Goal: Find specific page/section: Locate a particular part of the current website

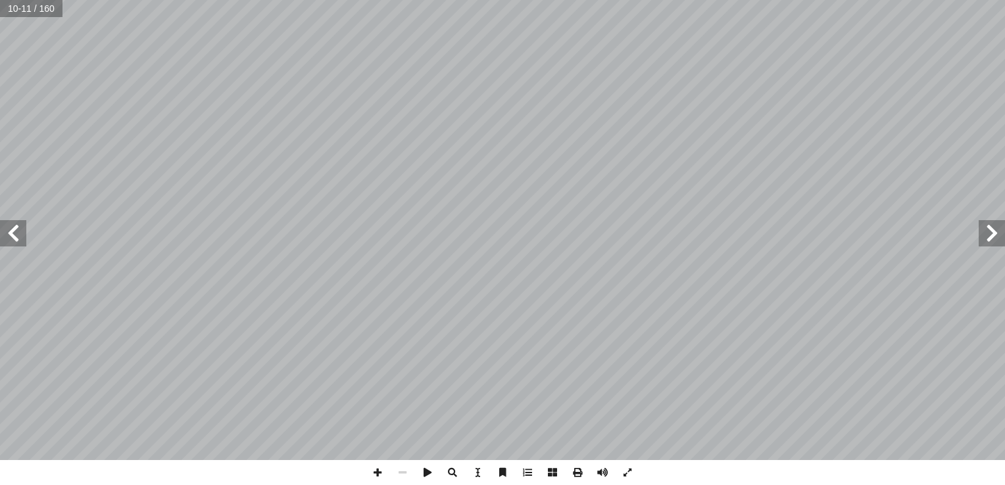
click at [13, 241] on span at bounding box center [13, 233] width 26 height 26
click at [16, 243] on span at bounding box center [13, 233] width 26 height 26
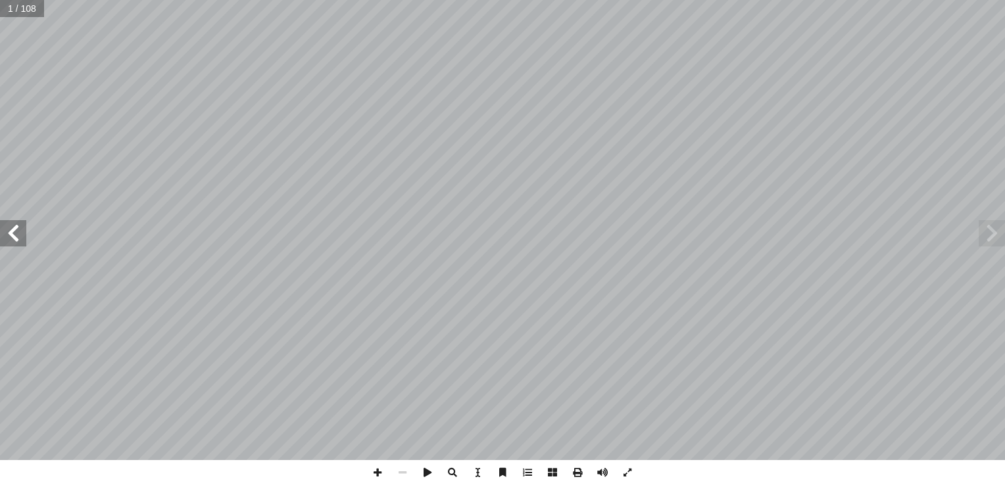
click at [16, 243] on span at bounding box center [13, 233] width 26 height 26
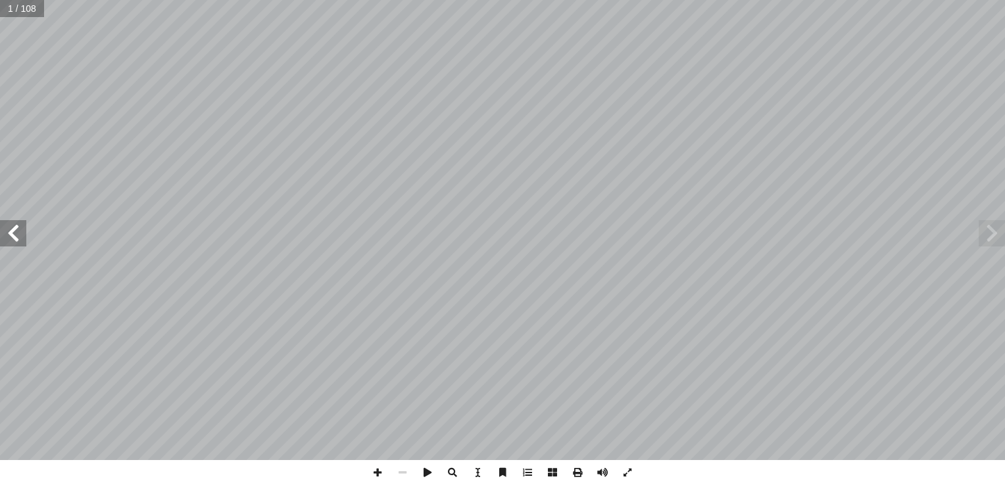
click at [16, 243] on span at bounding box center [13, 233] width 26 height 26
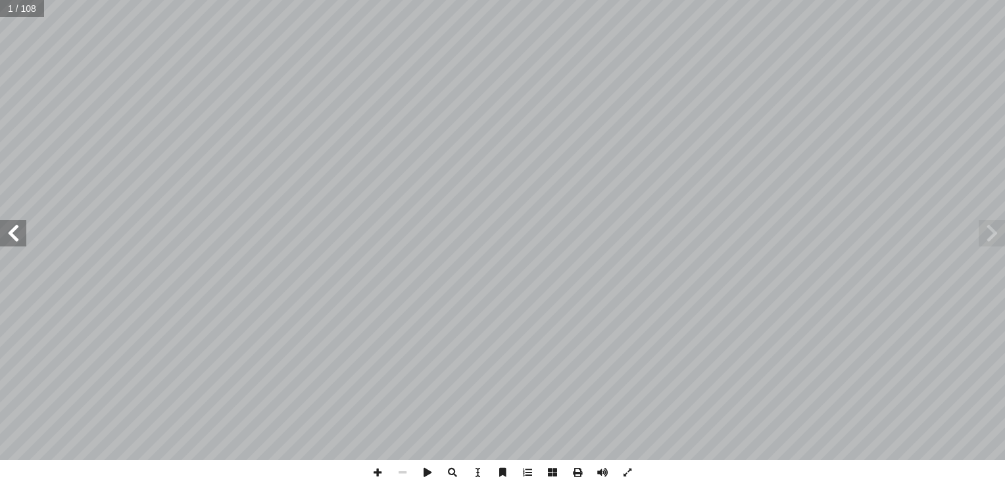
click at [16, 243] on span at bounding box center [13, 233] width 26 height 26
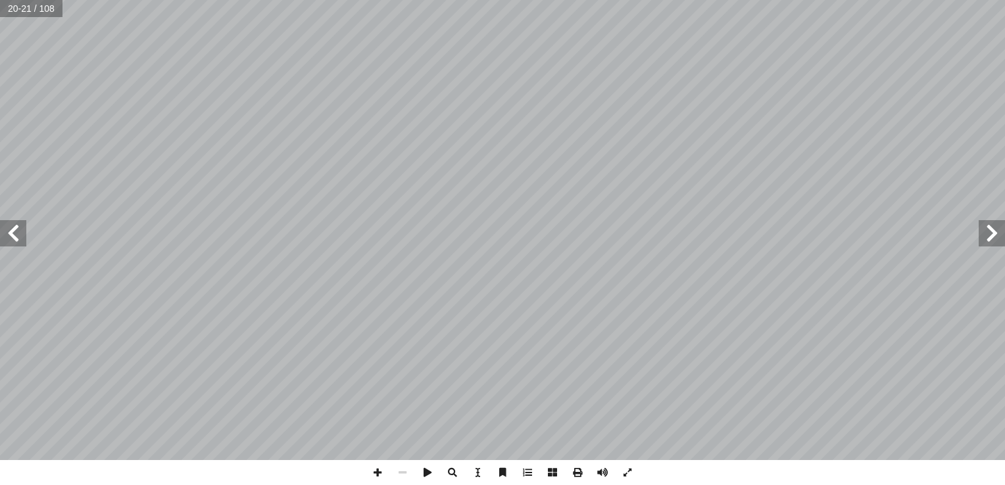
click at [16, 243] on span at bounding box center [13, 233] width 26 height 26
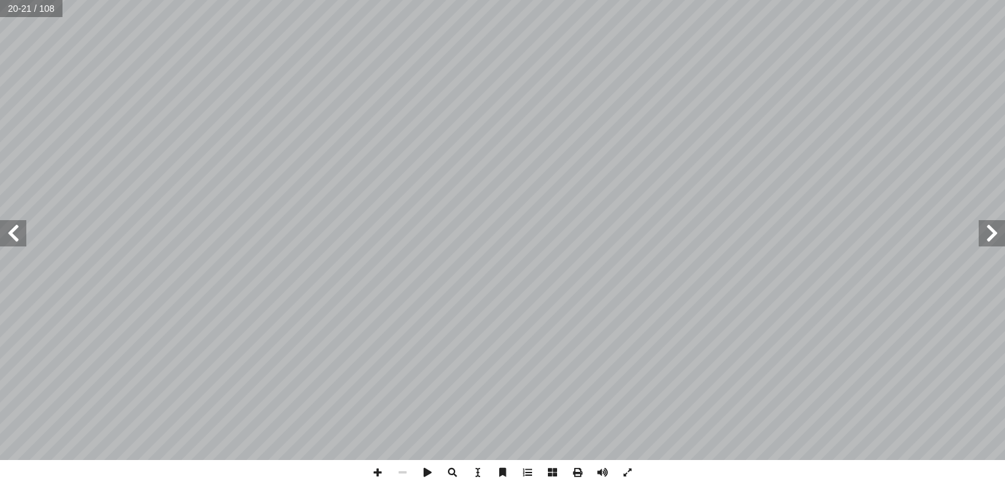
click at [16, 243] on span at bounding box center [13, 233] width 26 height 26
click at [628, 476] on span at bounding box center [627, 472] width 25 height 25
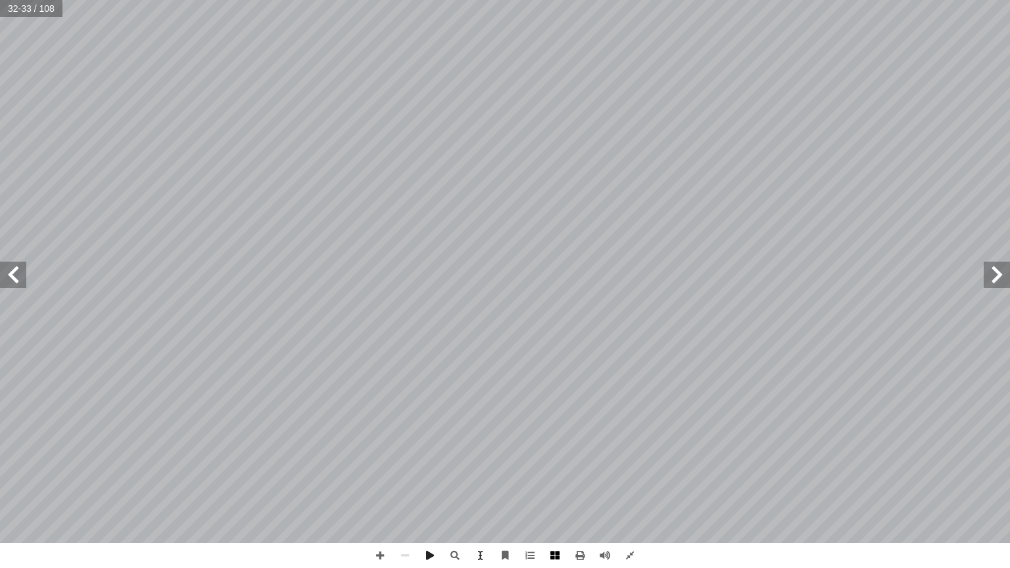
click at [557, 485] on span at bounding box center [555, 555] width 25 height 25
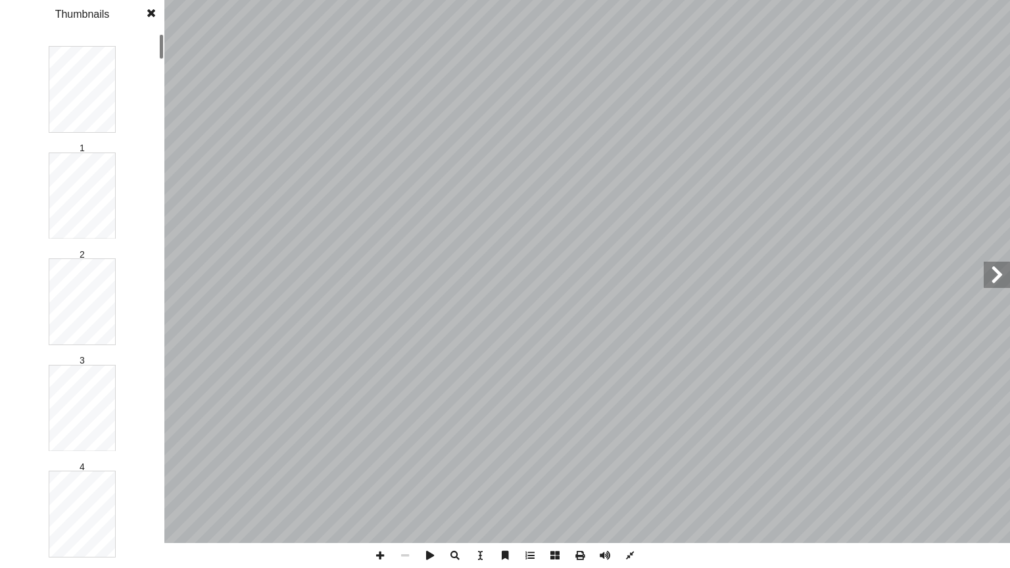
click at [557, 485] on span at bounding box center [555, 555] width 25 height 25
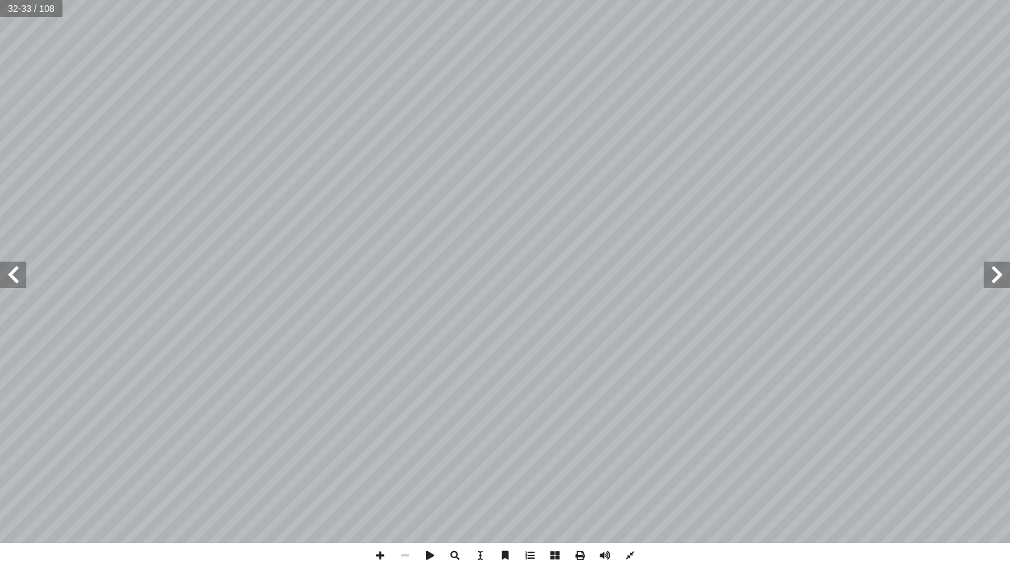
click at [557, 485] on span at bounding box center [555, 555] width 25 height 25
click at [12, 278] on span at bounding box center [13, 275] width 26 height 26
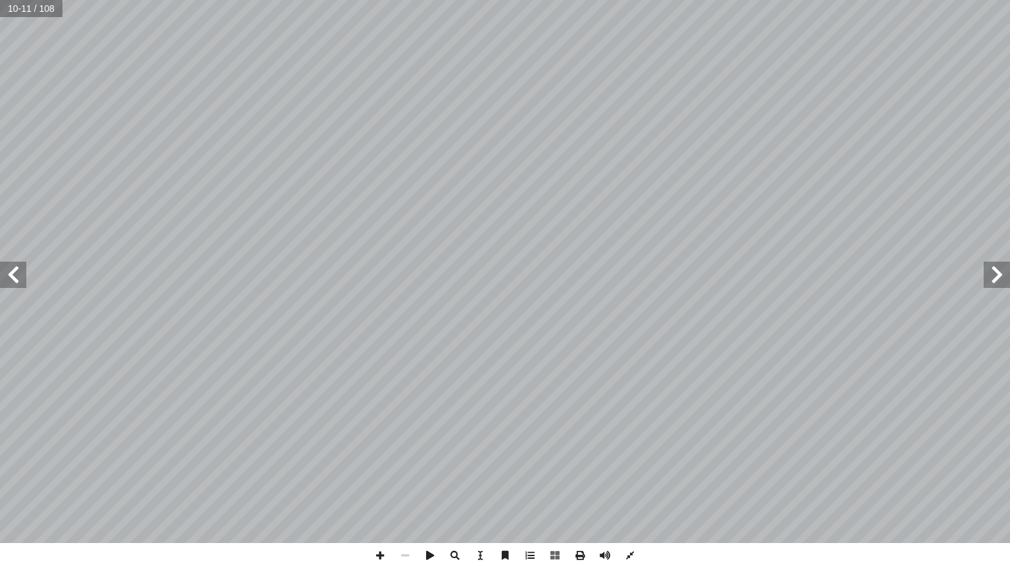
click at [12, 278] on span at bounding box center [13, 275] width 26 height 26
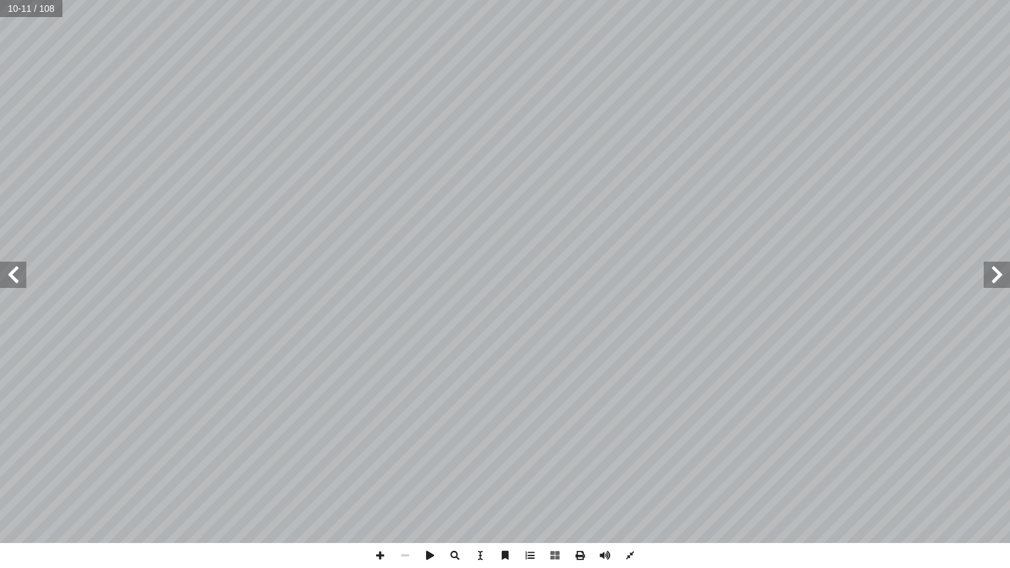
click at [12, 278] on span at bounding box center [13, 275] width 26 height 26
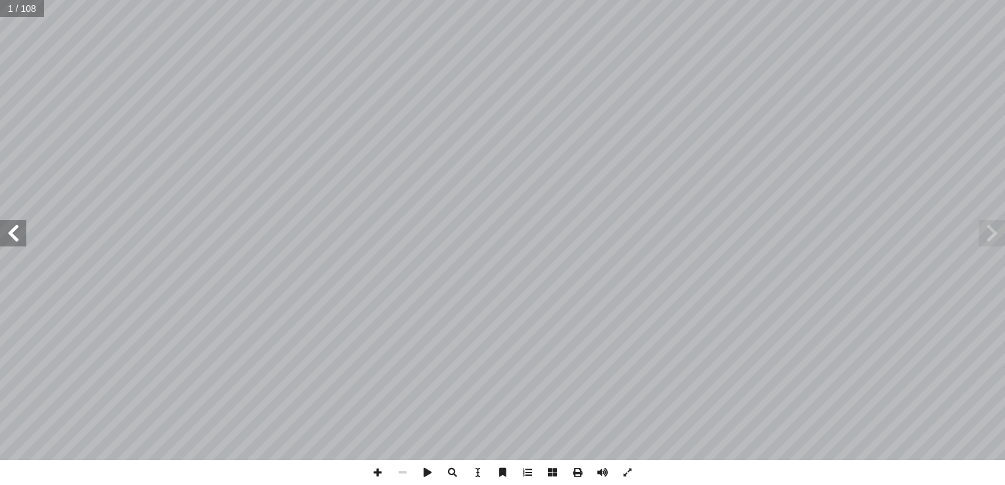
click at [16, 236] on span at bounding box center [13, 233] width 26 height 26
click at [453, 469] on span at bounding box center [452, 472] width 25 height 25
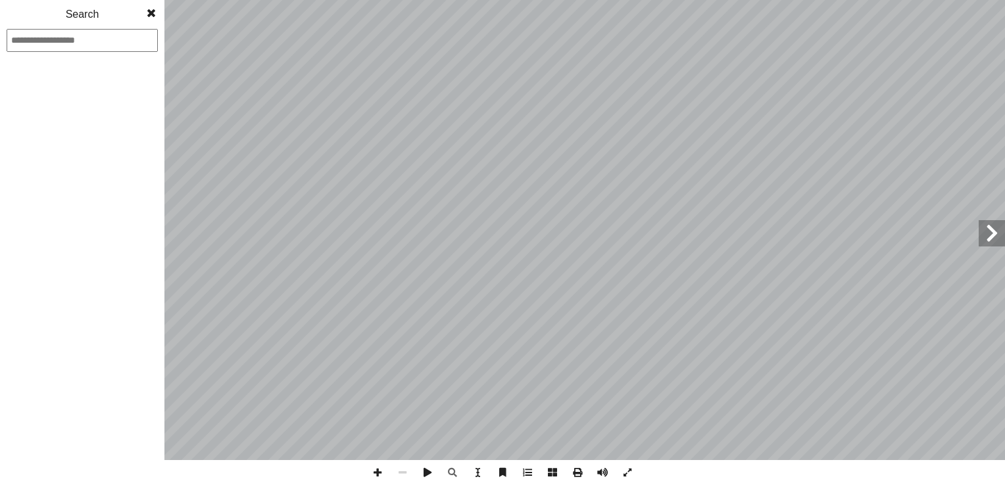
click at [99, 41] on input at bounding box center [82, 40] width 151 height 23
click at [55, 39] on input "**" at bounding box center [82, 40] width 151 height 23
type input "**"
click at [151, 12] on span at bounding box center [151, 13] width 24 height 26
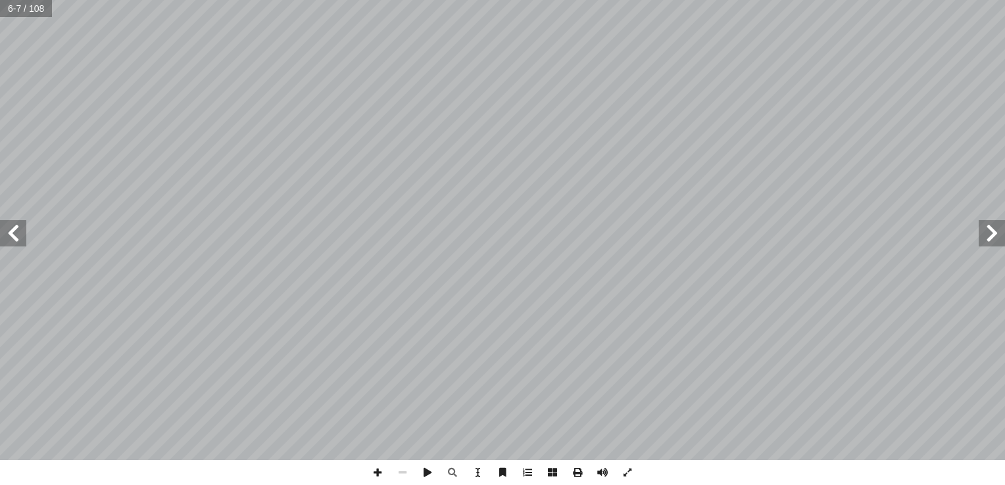
click at [15, 242] on span at bounding box center [13, 233] width 26 height 26
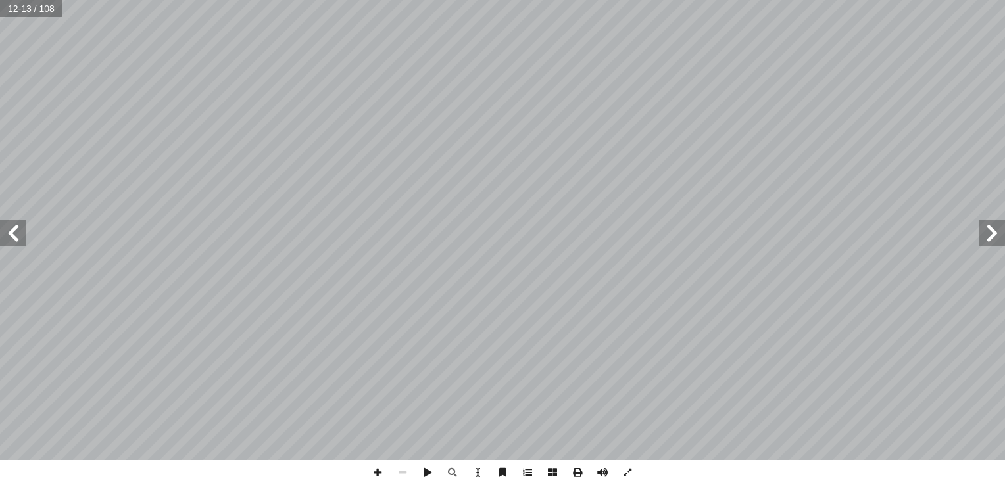
click at [15, 242] on span at bounding box center [13, 233] width 26 height 26
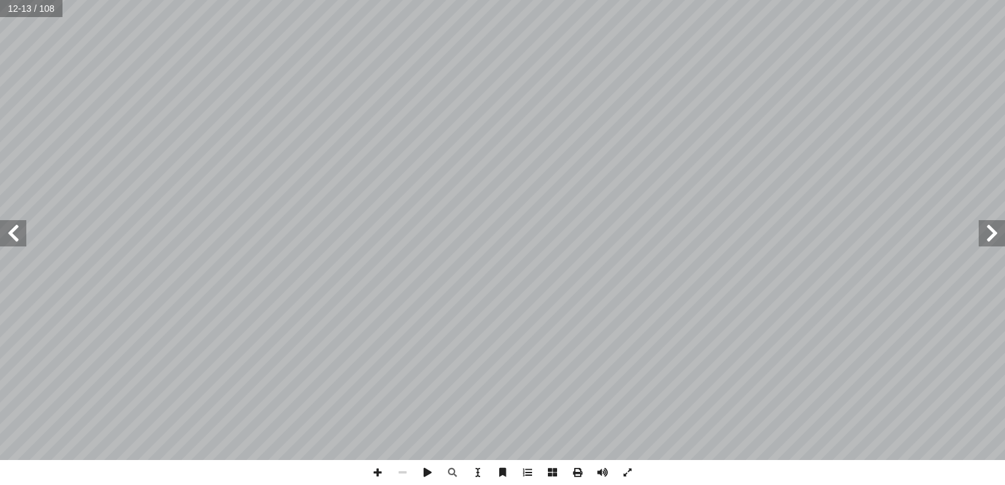
click at [15, 242] on span at bounding box center [13, 233] width 26 height 26
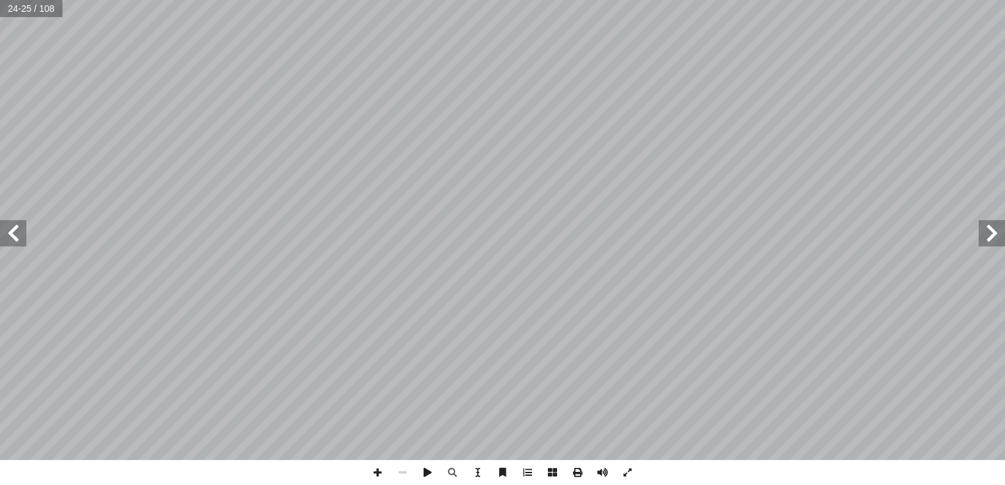
click at [15, 242] on span at bounding box center [13, 233] width 26 height 26
click at [12, 232] on span at bounding box center [13, 233] width 26 height 26
click at [553, 469] on span at bounding box center [552, 472] width 25 height 25
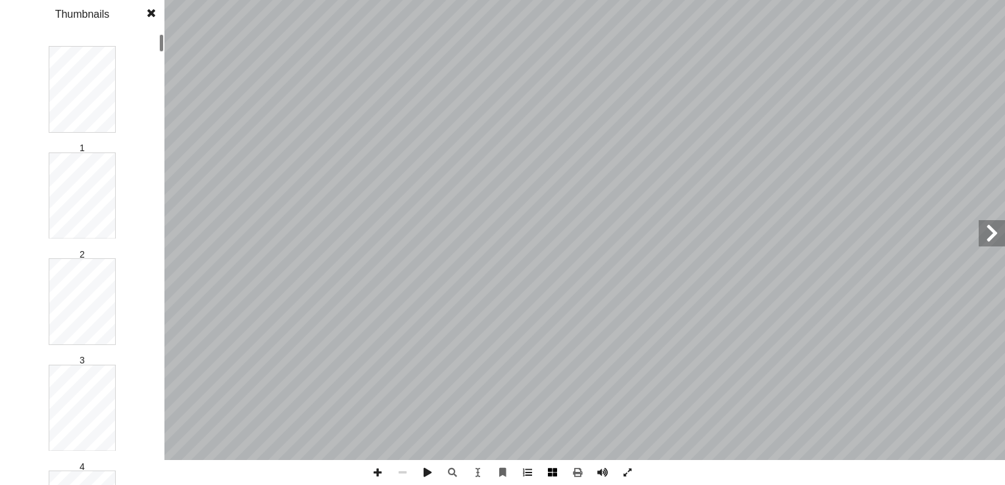
click at [553, 469] on span at bounding box center [552, 472] width 25 height 25
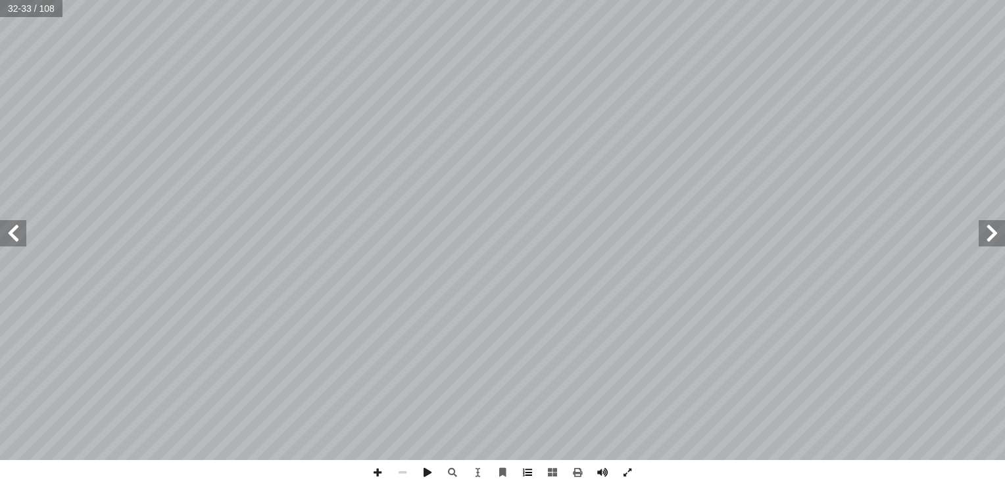
click at [532, 474] on span at bounding box center [527, 472] width 25 height 25
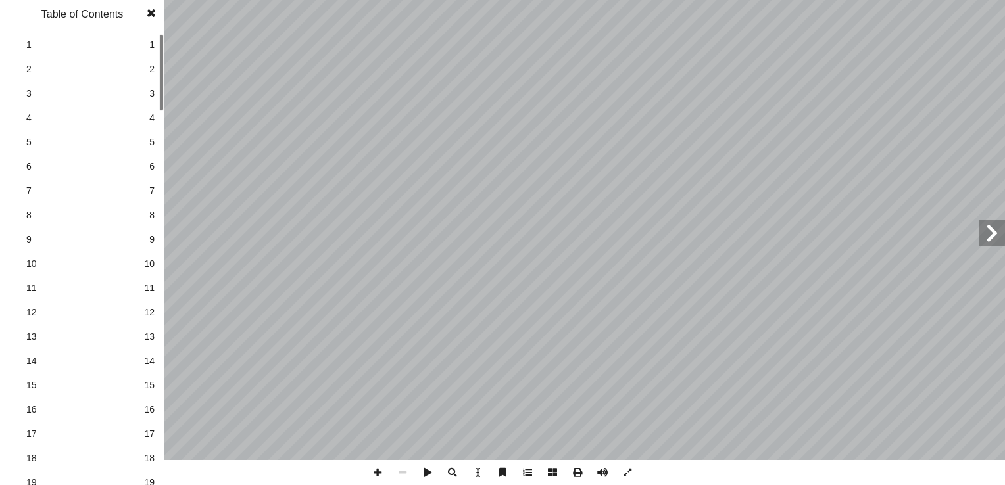
click at [532, 474] on span at bounding box center [527, 472] width 25 height 25
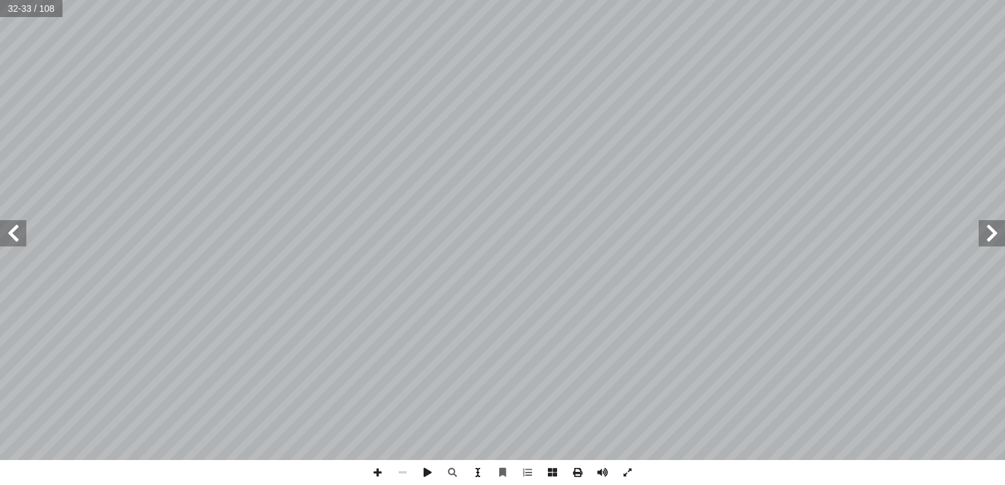
click at [479, 473] on span at bounding box center [477, 472] width 25 height 25
click at [505, 474] on span at bounding box center [502, 472] width 25 height 25
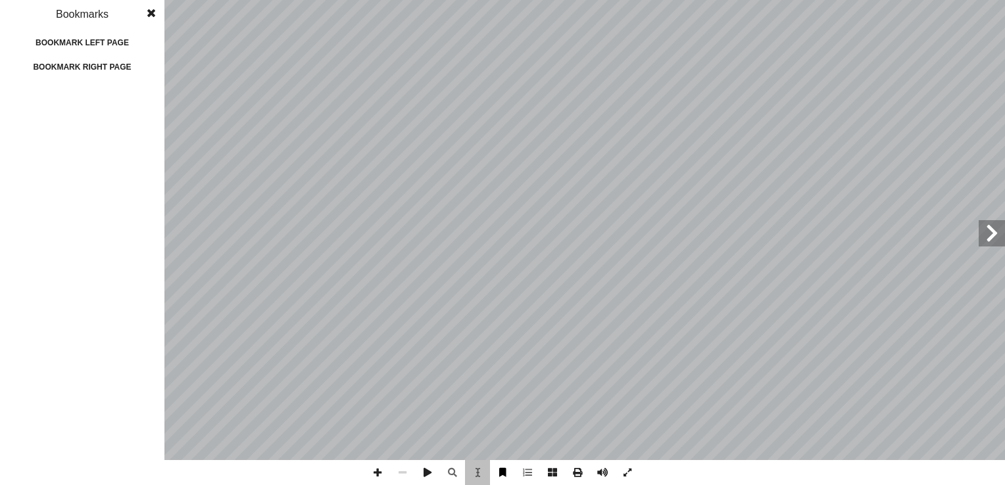
click at [505, 474] on span at bounding box center [502, 472] width 25 height 25
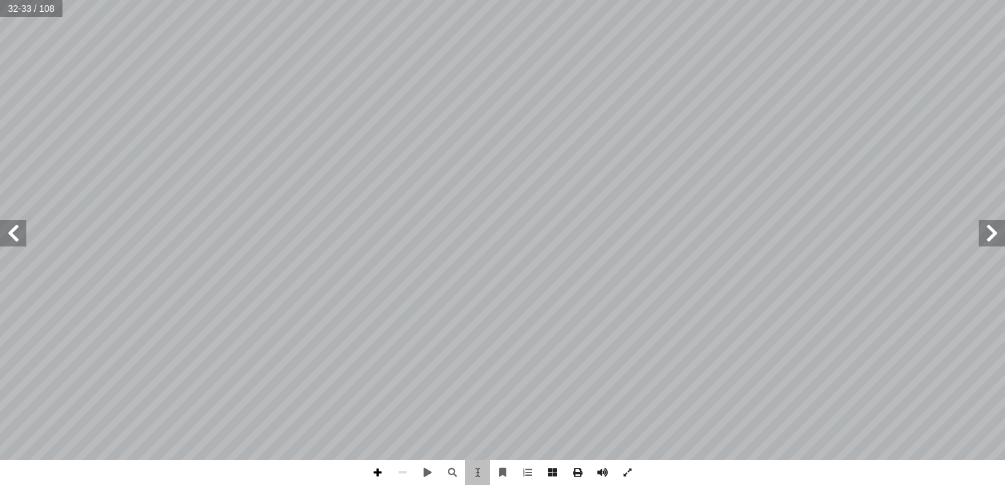
click at [379, 475] on span at bounding box center [377, 472] width 25 height 25
click at [405, 475] on span at bounding box center [402, 472] width 25 height 25
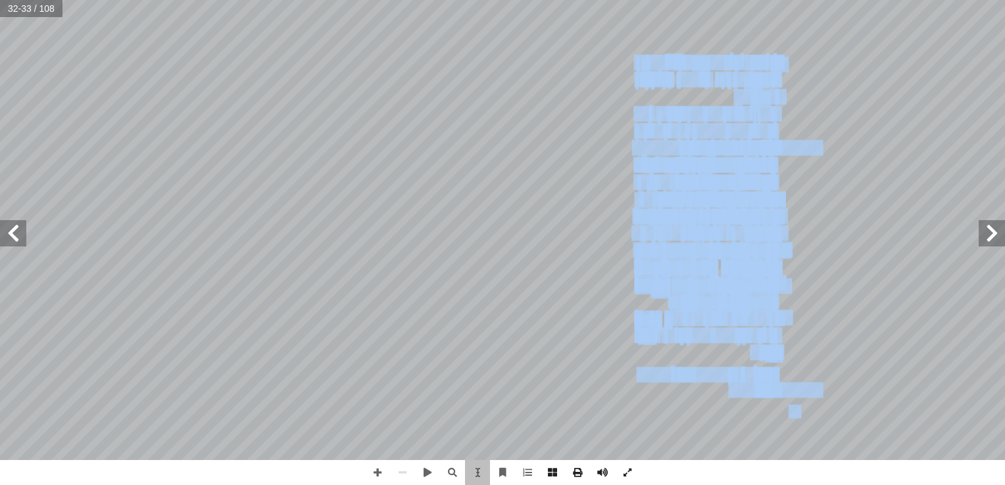
drag, startPoint x: 668, startPoint y: 317, endPoint x: 603, endPoint y: 393, distance: 99.4
click at [603, 393] on div "٢٨ ماكن في أ ل� � ة وجود هذه ّ همي أ ج � ِ ت ْ ن َ ت ْ س َ - ن لقدس. � مدينة َ …" at bounding box center [663, 230] width 320 height 414
click at [637, 220] on span "ـواب" at bounding box center [645, 217] width 22 height 14
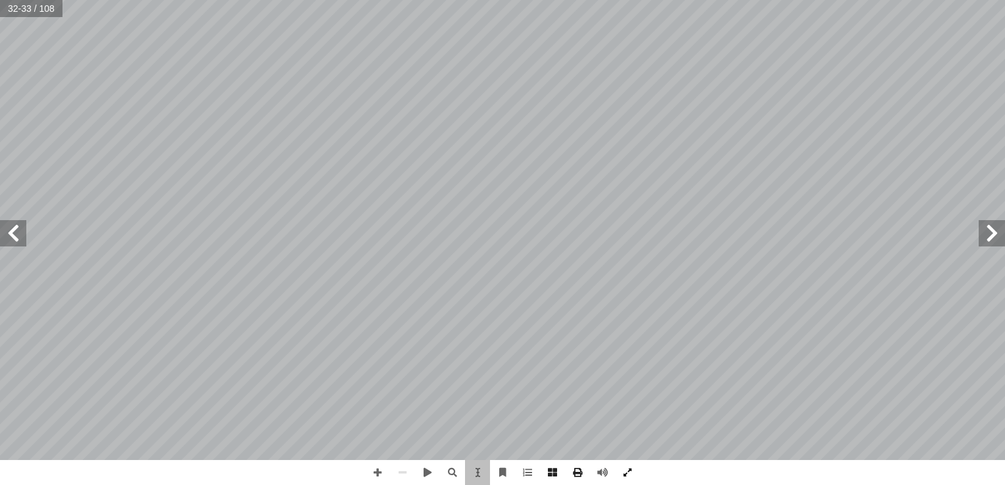
click at [630, 478] on span at bounding box center [627, 472] width 25 height 25
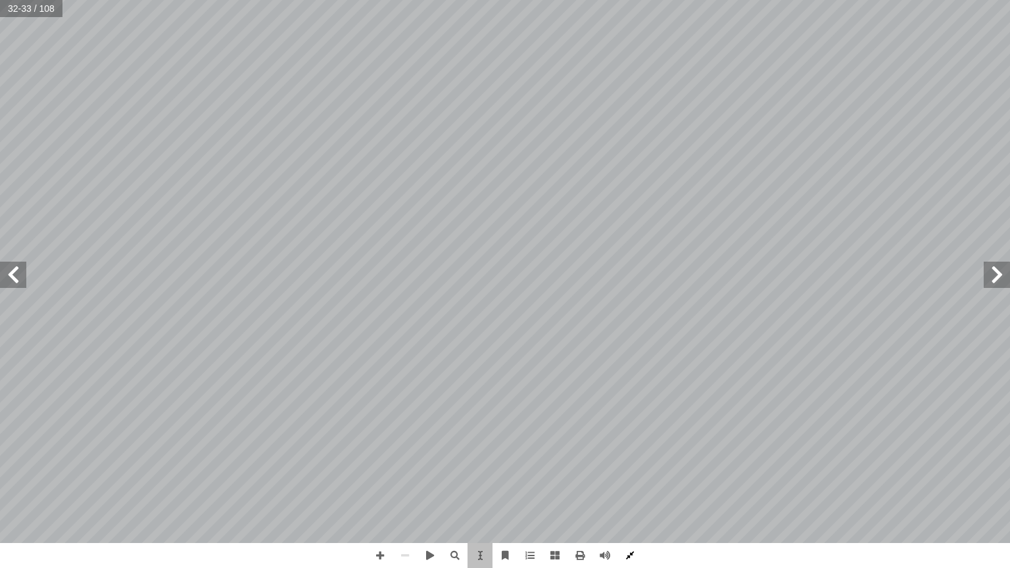
click at [625, 485] on span at bounding box center [630, 555] width 25 height 25
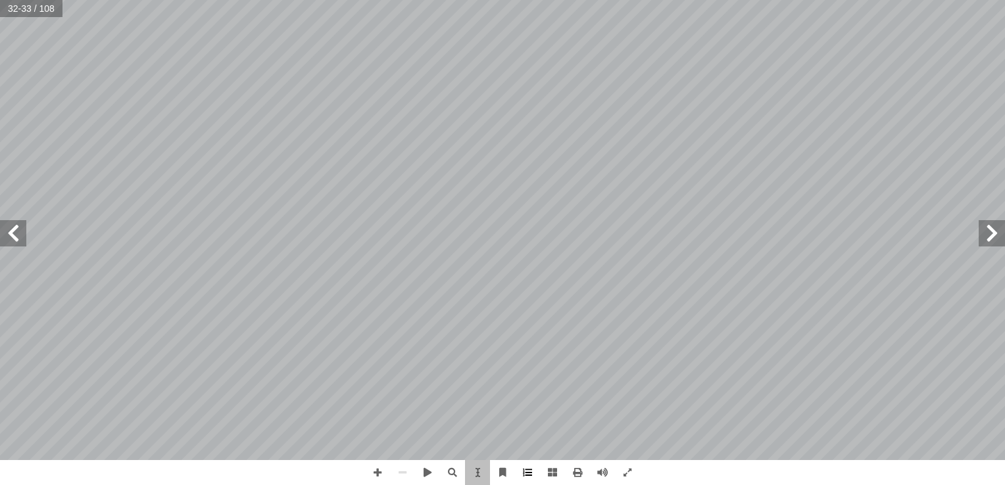
click at [526, 476] on span at bounding box center [527, 472] width 25 height 25
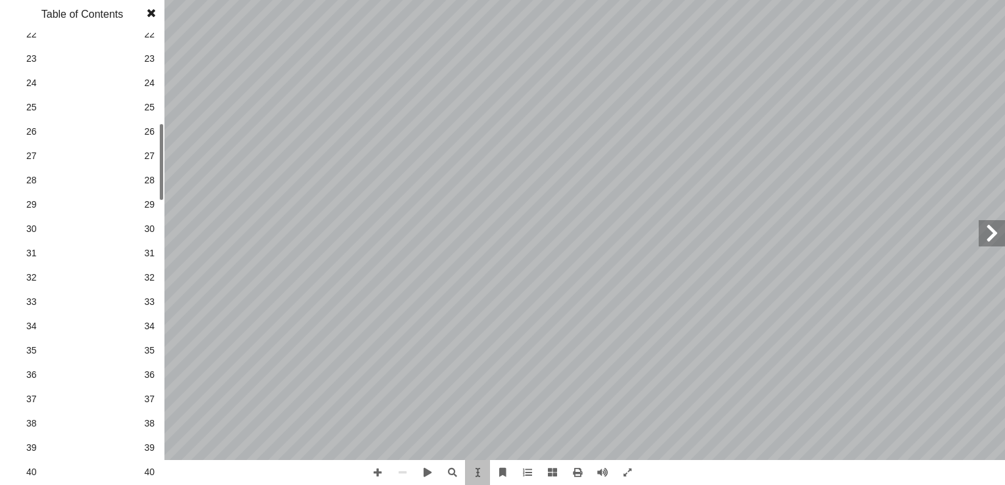
click at [152, 172] on div "1 1 2 2 3 3 4 4 5 5 6 6 7 7 8 8 9 9 10 10 11 11 12 12 13 13 14 14 15 15 16 16 1…" at bounding box center [82, 259] width 164 height 453
click at [149, 178] on span "28" at bounding box center [149, 181] width 11 height 14
click at [41, 184] on span "28" at bounding box center [82, 181] width 112 height 14
click at [31, 182] on span "28" at bounding box center [82, 181] width 112 height 14
click at [150, 14] on span at bounding box center [151, 13] width 24 height 26
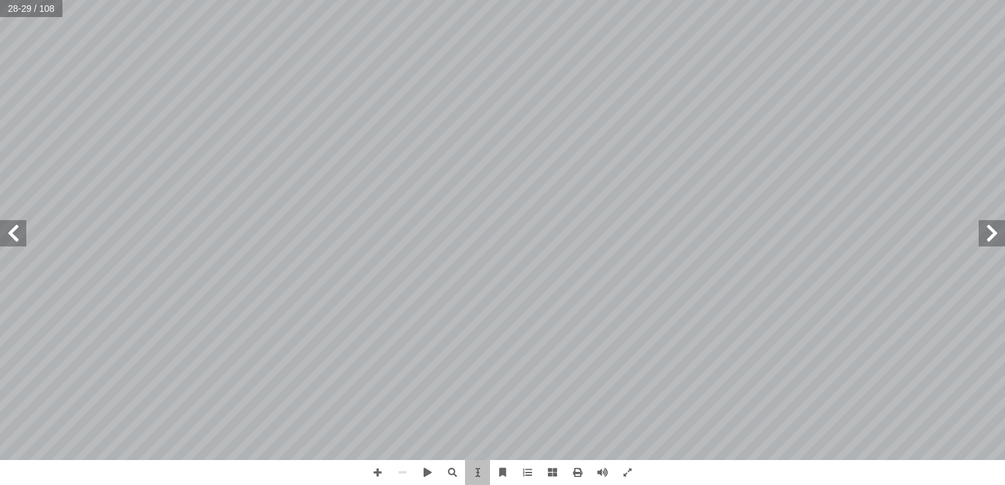
click at [14, 232] on span at bounding box center [13, 233] width 26 height 26
click at [990, 232] on span at bounding box center [992, 233] width 26 height 26
